Goal: Find specific page/section: Find specific page/section

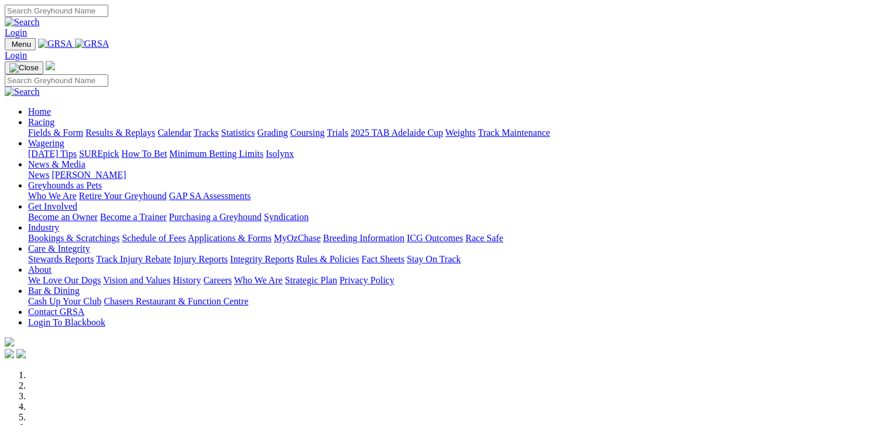
click at [47, 128] on link "Fields & Form" at bounding box center [55, 133] width 55 height 10
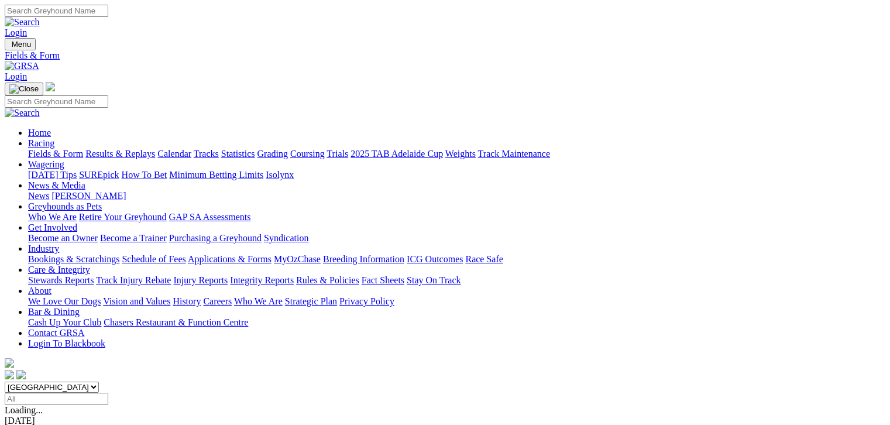
scroll to position [220, 0]
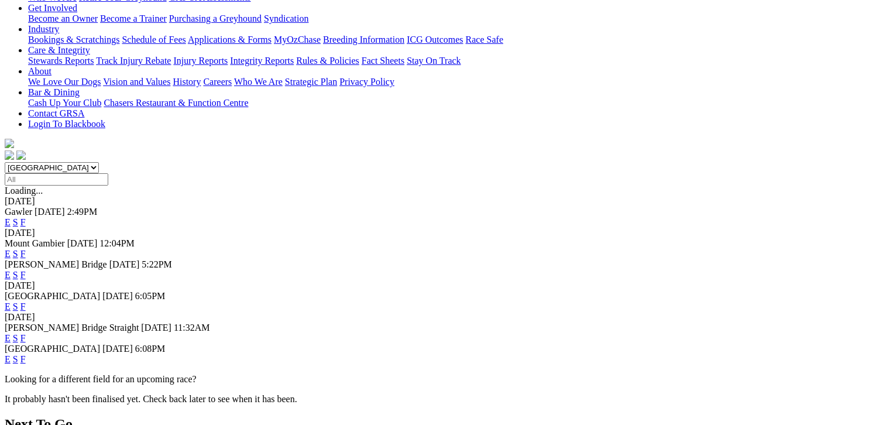
click at [26, 354] on link "F" at bounding box center [22, 359] width 5 height 10
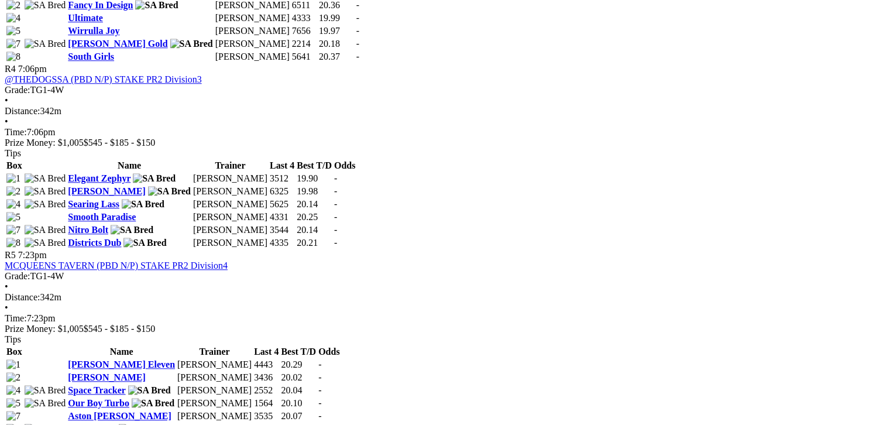
scroll to position [951, 0]
